Goal: Task Accomplishment & Management: Use online tool/utility

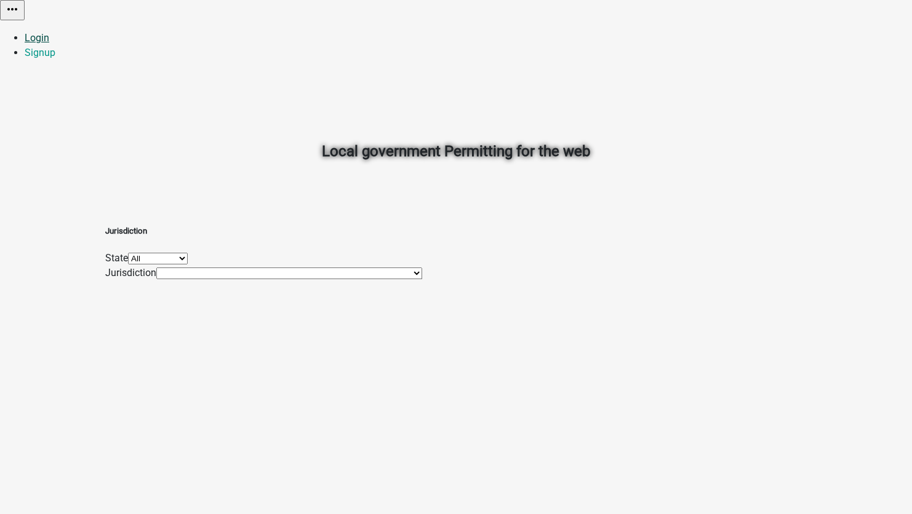
click at [49, 32] on link "Login" at bounding box center [37, 38] width 25 height 12
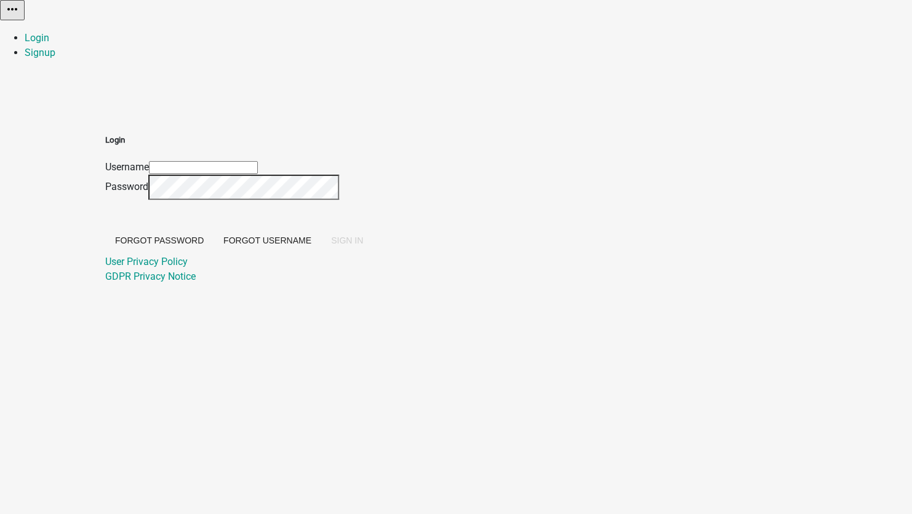
click at [258, 161] on input "Username" at bounding box center [203, 167] width 109 height 13
type input "[EMAIL_ADDRESS][DOMAIN_NAME]"
click at [363, 245] on span "SIGN IN" at bounding box center [347, 241] width 32 height 10
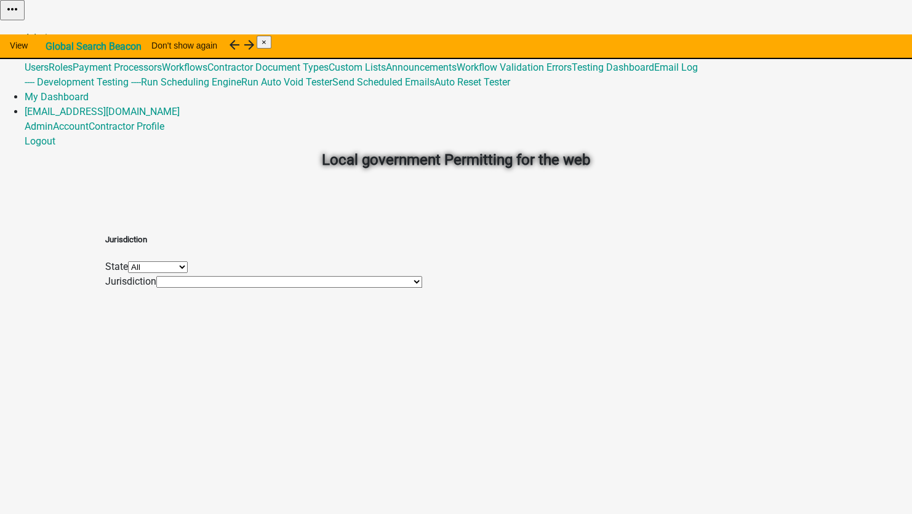
click at [53, 32] on link "Admin" at bounding box center [39, 38] width 28 height 12
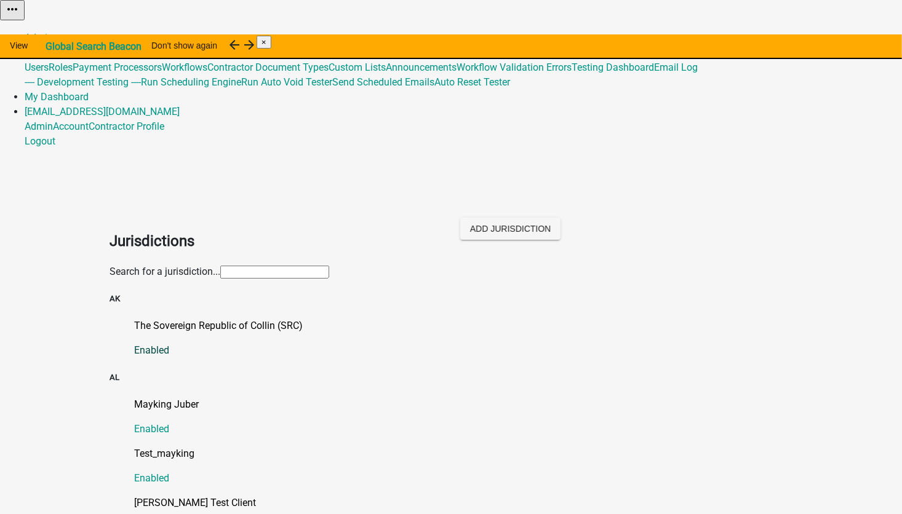
click at [205, 319] on p "The Sovereign Republic of Collin (SRC)" at bounding box center [463, 326] width 658 height 15
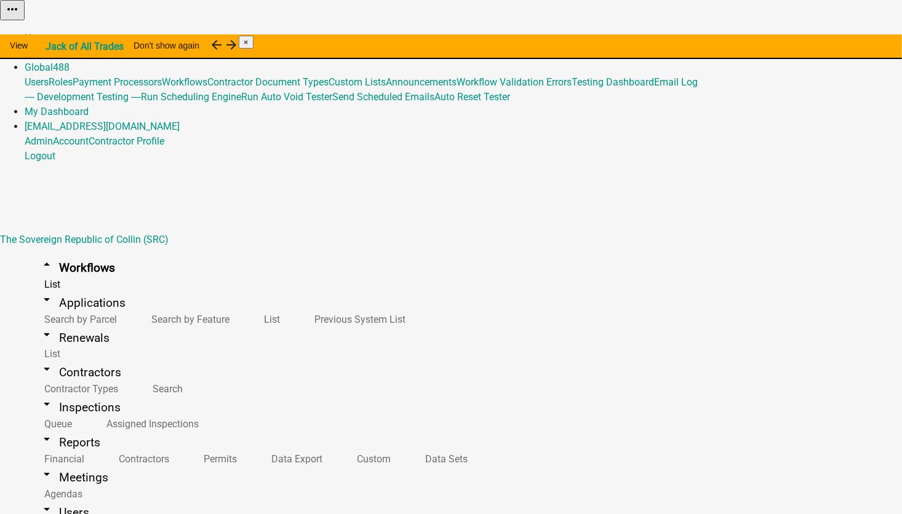
scroll to position [12630, 0]
click at [778, 38] on button "Copy" at bounding box center [763, 31] width 29 height 13
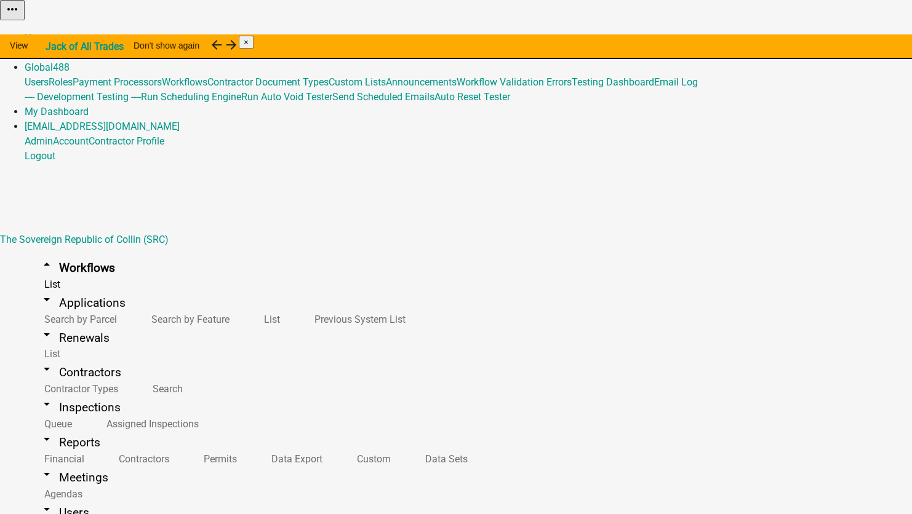
select select "2cd9e8bf-2d44-4436-98dd-e268a7b12954"
drag, startPoint x: 267, startPoint y: 137, endPoint x: 199, endPoint y: 133, distance: 68.4
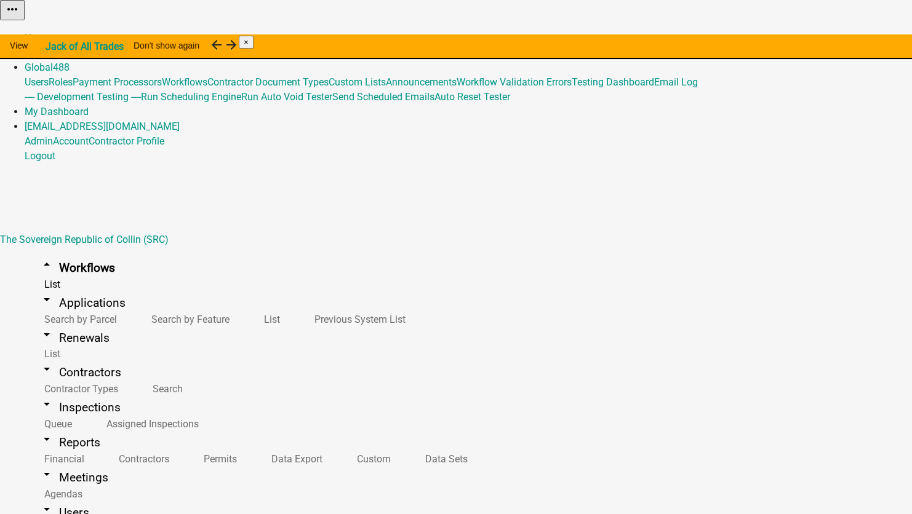
type input "PER2-5289 - Double-quote in activity name errors when its a current activity in…"
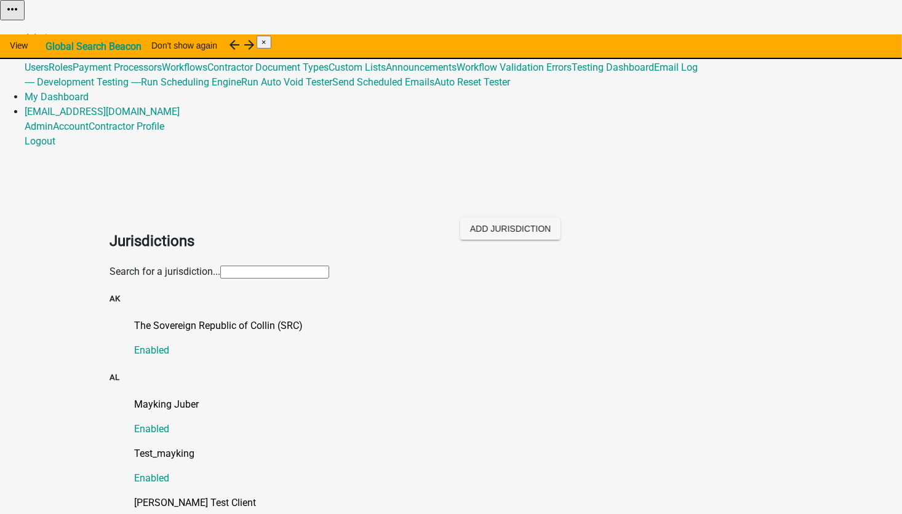
click at [220, 266] on input "text" at bounding box center [274, 272] width 109 height 13
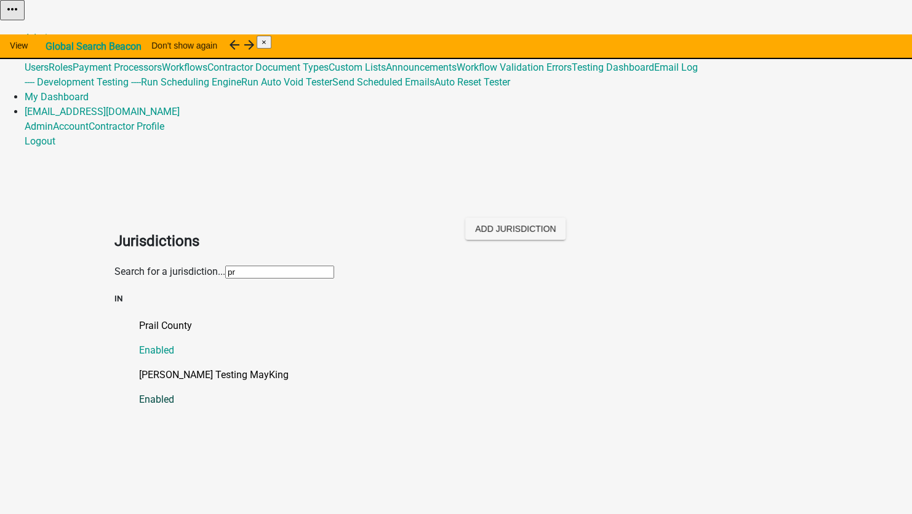
type input "pr"
click at [163, 368] on p "[PERSON_NAME] Testing MayKing" at bounding box center [468, 375] width 658 height 15
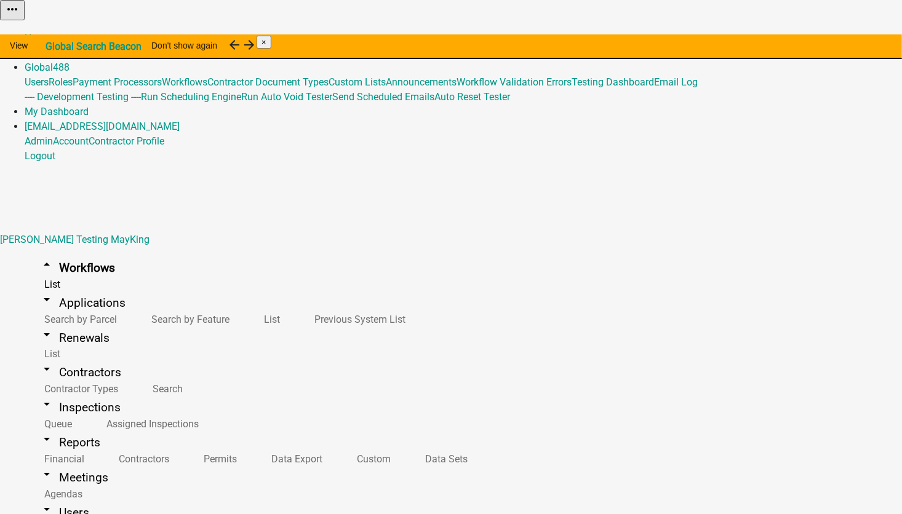
click at [640, 38] on button "Publish" at bounding box center [621, 31] width 37 height 13
